Goal: Information Seeking & Learning: Learn about a topic

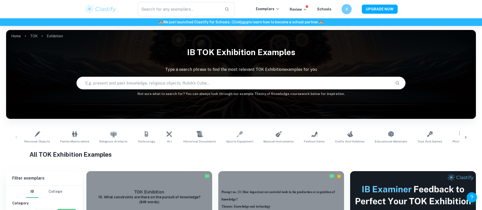
scroll to position [80, 0]
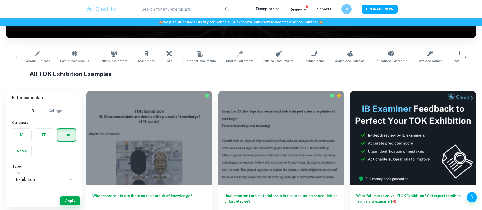
click at [32, 132] on div "EE" at bounding box center [42, 133] width 22 height 16
click at [16, 139] on label "button" at bounding box center [21, 135] width 19 height 12
click at [0, 0] on input "radio" at bounding box center [0, 0] width 0 height 0
click at [34, 173] on div "Type a subject" at bounding box center [44, 179] width 64 height 14
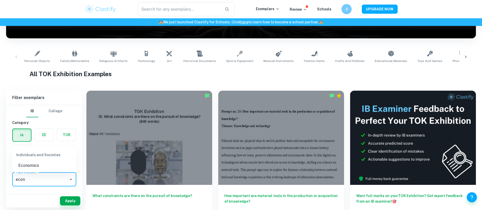
click at [41, 164] on li "Economics" at bounding box center [44, 165] width 64 height 9
type input "Economics"
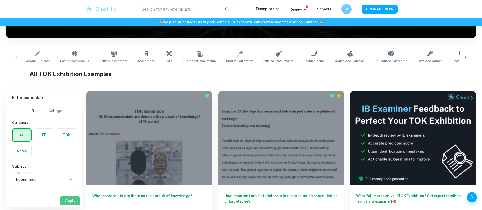
click at [75, 205] on button "Apply" at bounding box center [70, 200] width 20 height 9
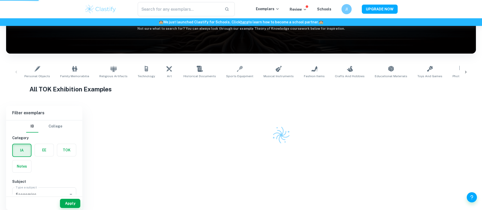
scroll to position [63, 0]
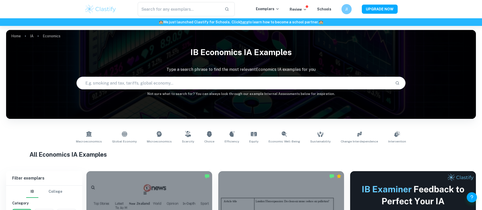
scroll to position [116, 0]
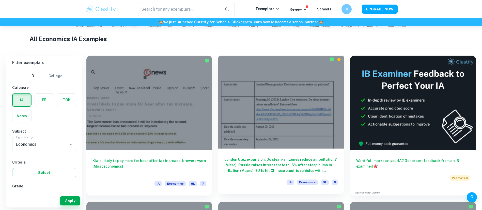
click at [243, 109] on div at bounding box center [281, 101] width 126 height 94
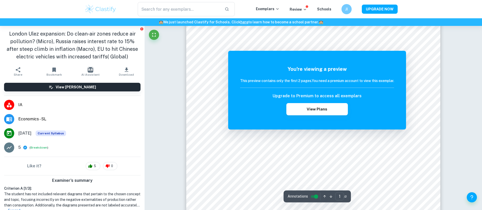
scroll to position [139, 0]
